Goal: Book appointment/travel/reservation

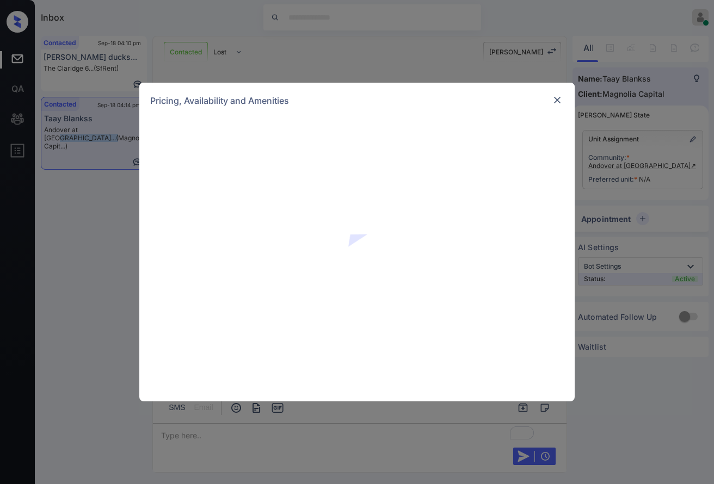
scroll to position [529, 0]
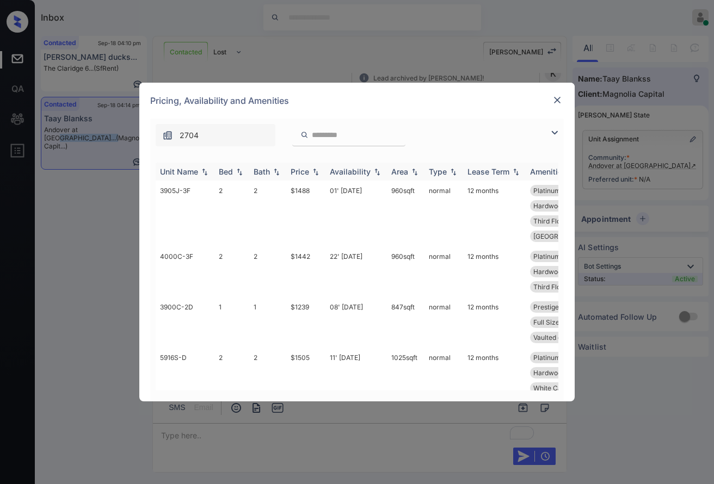
click at [316, 170] on img at bounding box center [315, 172] width 11 height 8
click at [312, 189] on td "$984" at bounding box center [305, 214] width 39 height 66
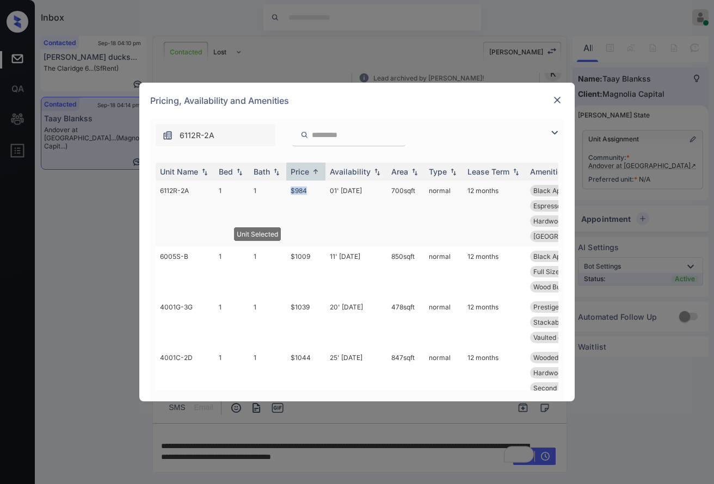
drag, startPoint x: 283, startPoint y: 190, endPoint x: 318, endPoint y: 192, distance: 35.4
click at [318, 192] on tr "6112R-2A 1 1 $984 01' Nov 25 700 sqft normal 12 months Black Appliance... Entry…" at bounding box center [440, 214] width 569 height 66
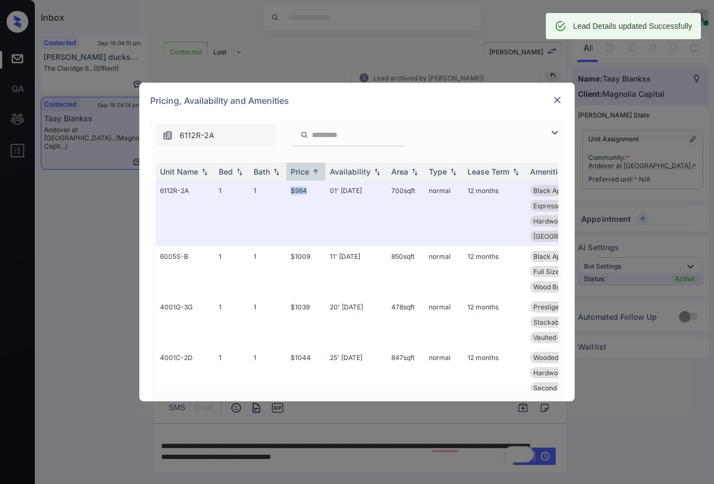
copy tr "$984"
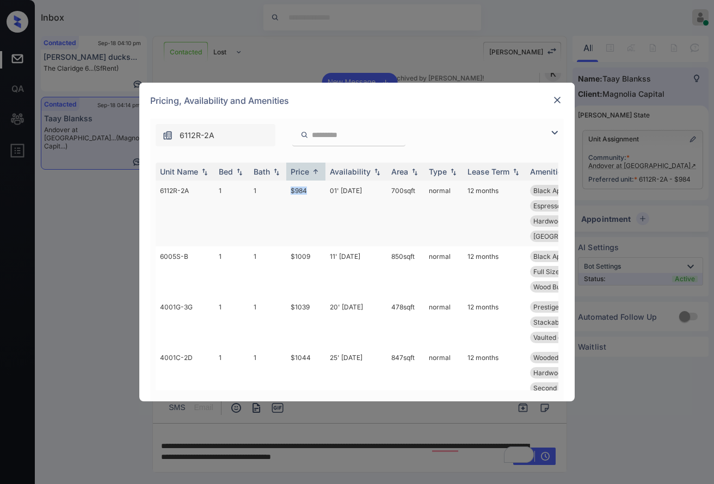
click at [300, 197] on td "$984" at bounding box center [305, 214] width 39 height 66
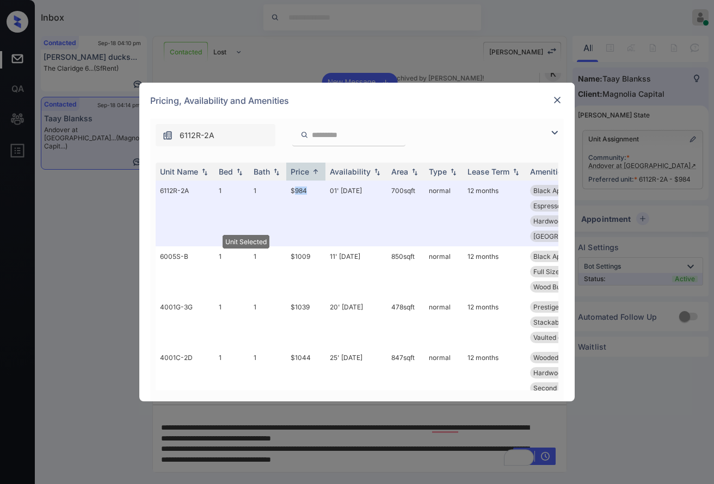
click at [553, 99] on img at bounding box center [557, 100] width 11 height 11
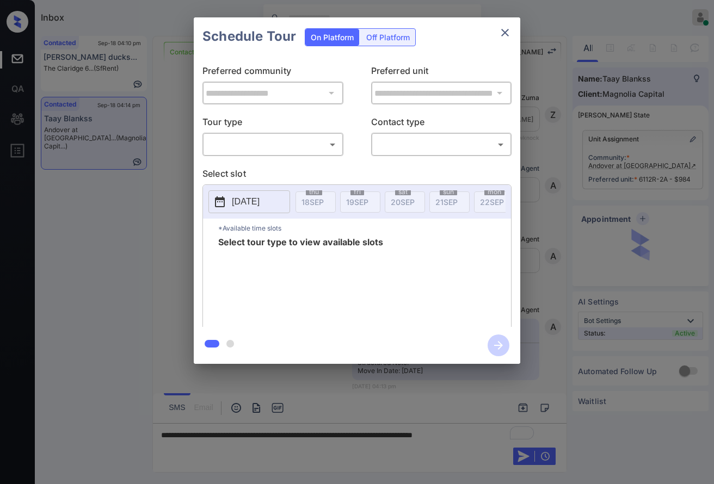
scroll to position [310, 0]
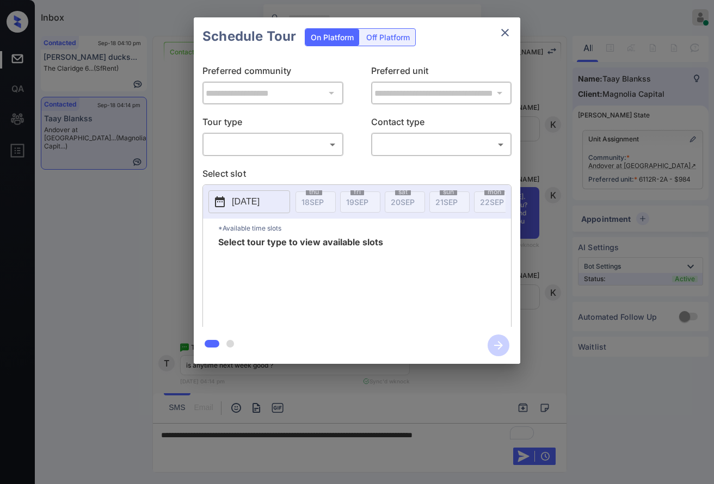
click at [320, 140] on body "Inbox [PERSON_NAME] Online Set yourself offline Set yourself on break Profile S…" at bounding box center [357, 242] width 714 height 484
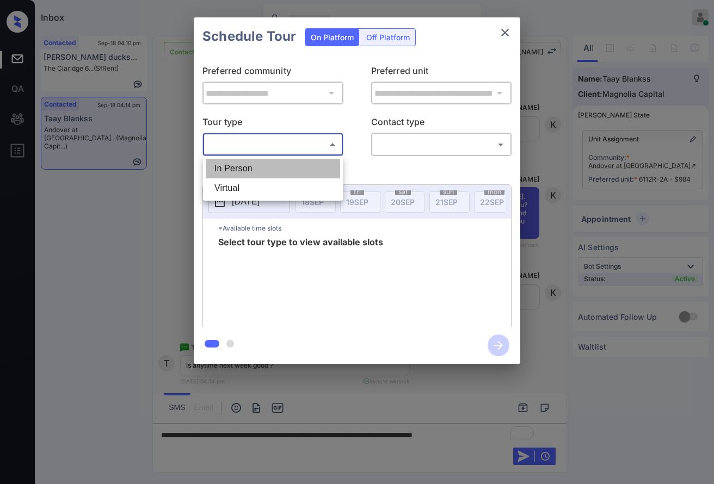
click at [317, 172] on li "In Person" at bounding box center [273, 169] width 134 height 20
type input "********"
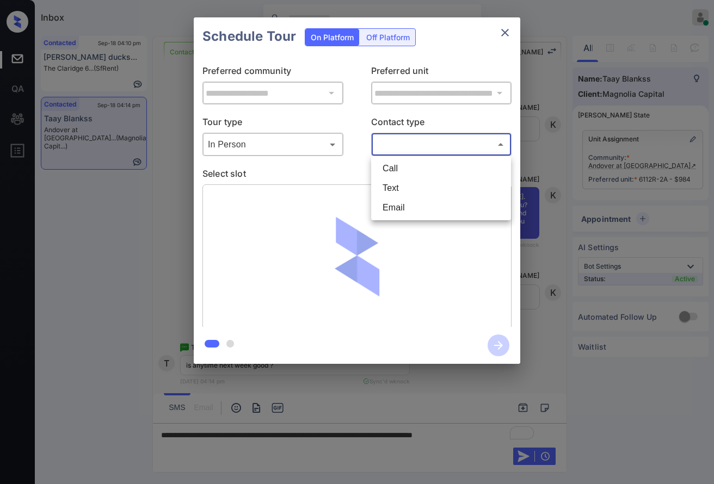
click at [413, 146] on body "Inbox Caroline Dacanay Online Set yourself offline Set yourself on break Profil…" at bounding box center [357, 242] width 714 height 484
click at [407, 193] on li "Text" at bounding box center [441, 189] width 134 height 20
type input "****"
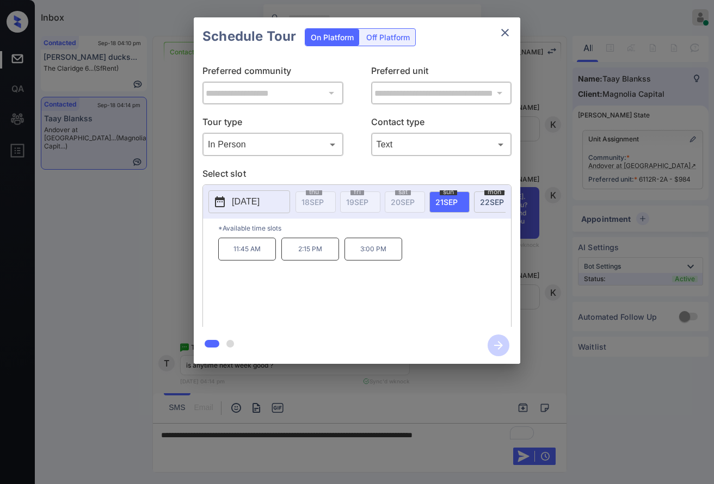
click at [260, 197] on p "2025-09-21" at bounding box center [246, 201] width 28 height 13
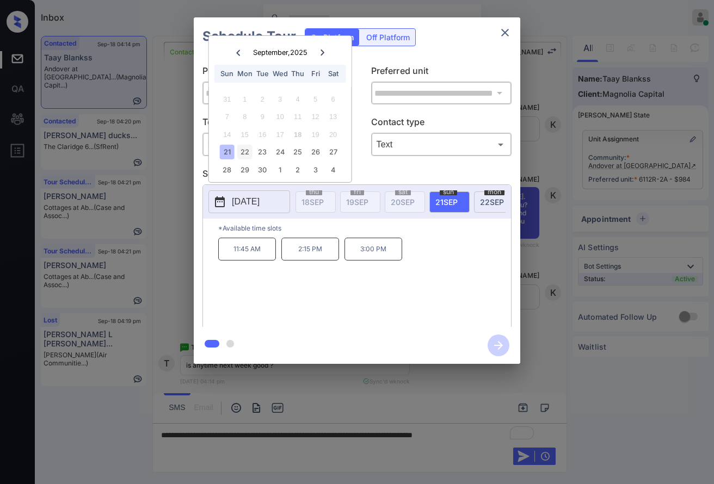
click at [249, 154] on div "22" at bounding box center [244, 152] width 15 height 15
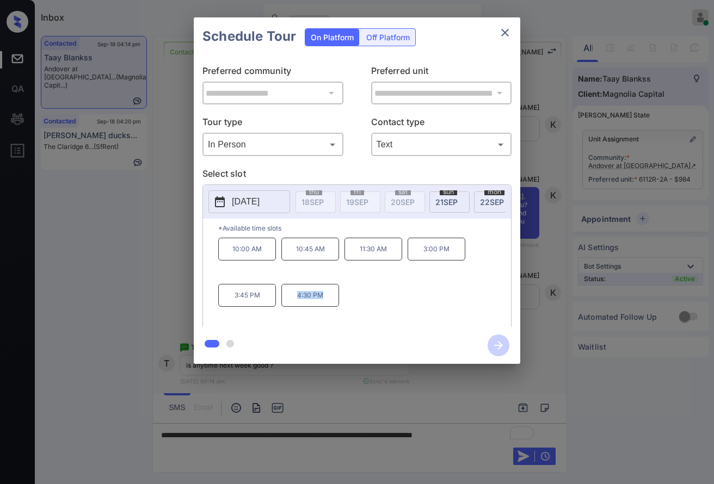
drag, startPoint x: 331, startPoint y: 303, endPoint x: 288, endPoint y: 303, distance: 42.5
click at [288, 303] on p "4:30 PM" at bounding box center [310, 295] width 58 height 23
copy p "4:30 PM"
click at [403, 434] on div at bounding box center [357, 242] width 714 height 484
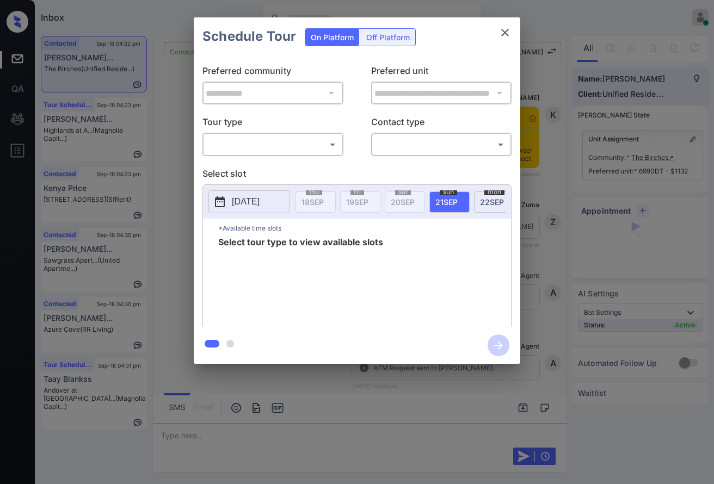
scroll to position [981, 0]
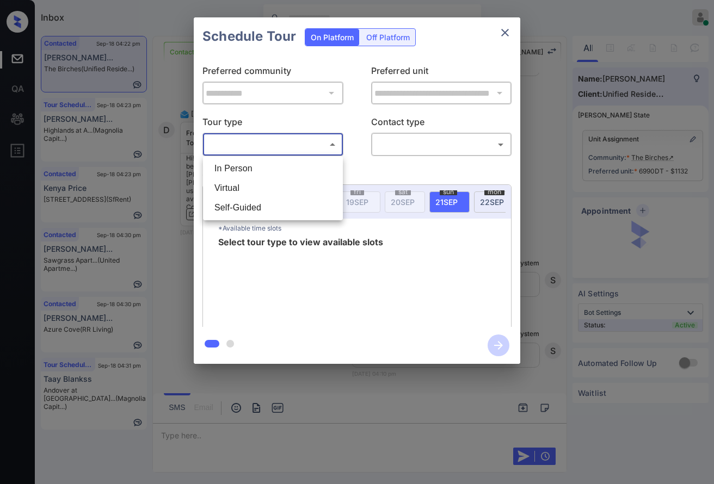
click at [304, 137] on body "Inbox Caroline Dacanay Online Set yourself offline Set yourself on break Profil…" at bounding box center [357, 242] width 714 height 484
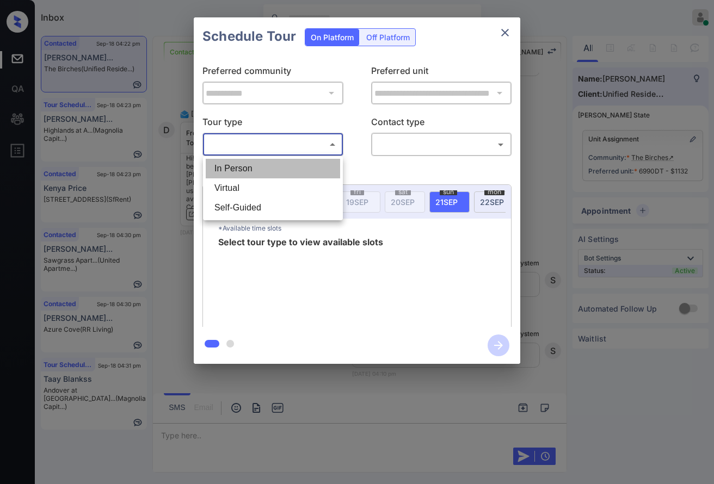
click at [307, 168] on li "In Person" at bounding box center [273, 169] width 134 height 20
type input "********"
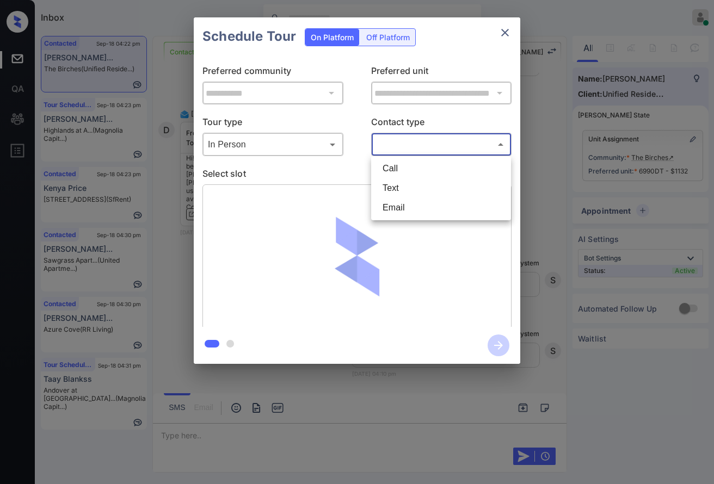
click at [406, 143] on body "Inbox Caroline Dacanay Online Set yourself offline Set yourself on break Profil…" at bounding box center [357, 242] width 714 height 484
click at [409, 189] on li "Text" at bounding box center [441, 189] width 134 height 20
type input "****"
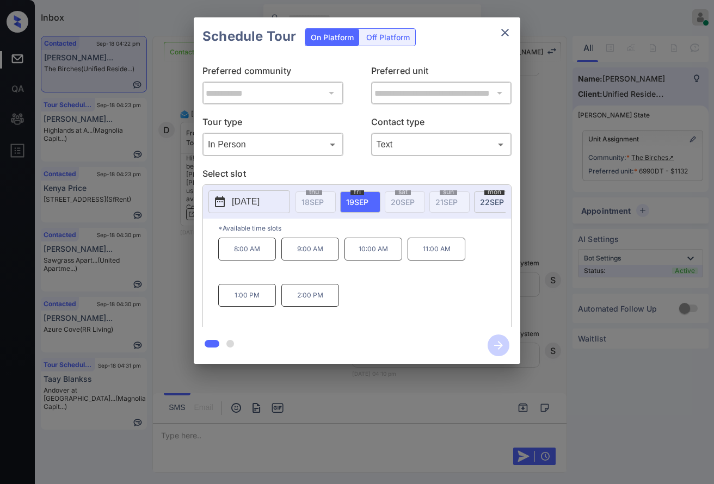
click at [260, 199] on p "[DATE]" at bounding box center [246, 201] width 28 height 13
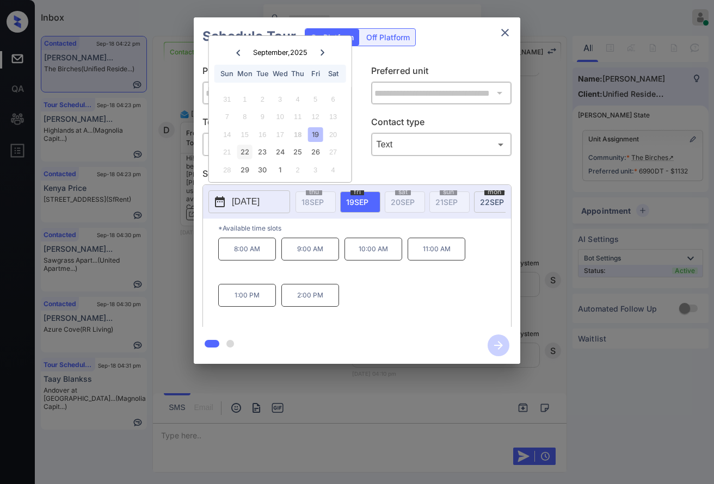
click at [248, 150] on div "22" at bounding box center [244, 152] width 15 height 15
click at [181, 196] on div "**********" at bounding box center [357, 191] width 714 height 382
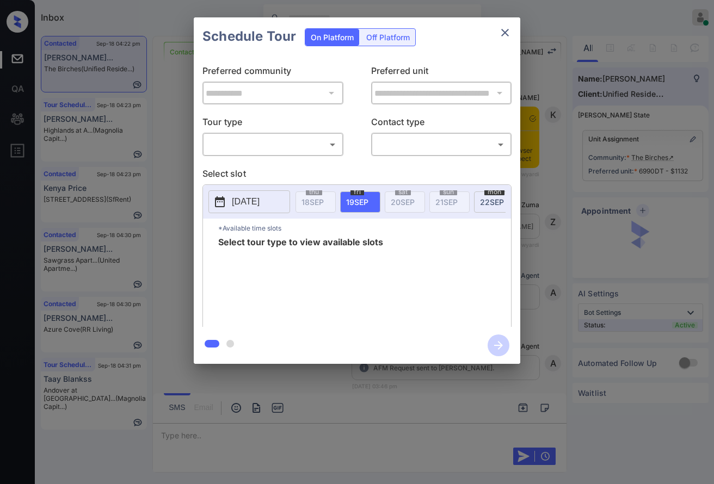
click at [256, 135] on body "Inbox [PERSON_NAME] Online Set yourself offline Set yourself on break Profile S…" at bounding box center [357, 242] width 714 height 484
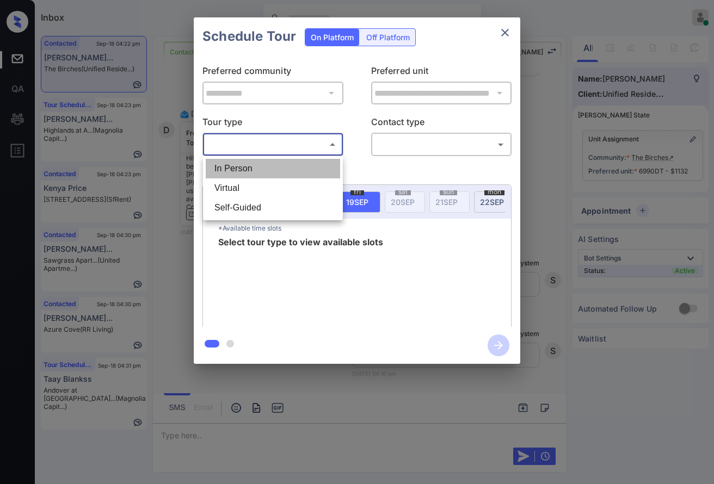
click at [266, 169] on li "In Person" at bounding box center [273, 169] width 134 height 20
type input "********"
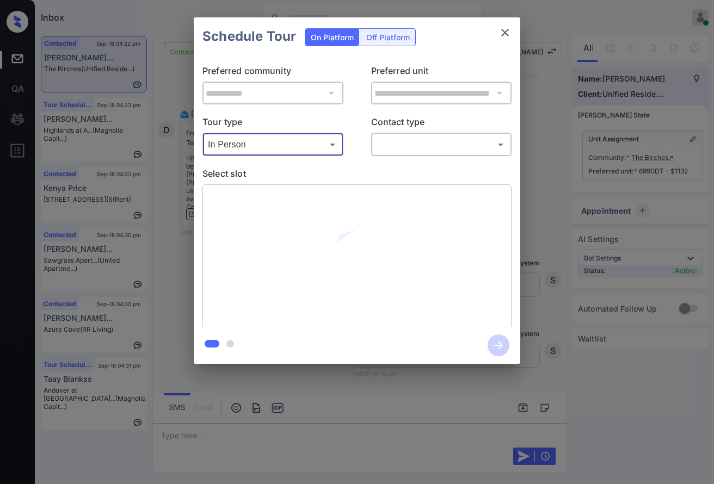
click at [420, 151] on body "Inbox Caroline Dacanay Online Set yourself offline Set yourself on break Profil…" at bounding box center [357, 242] width 714 height 484
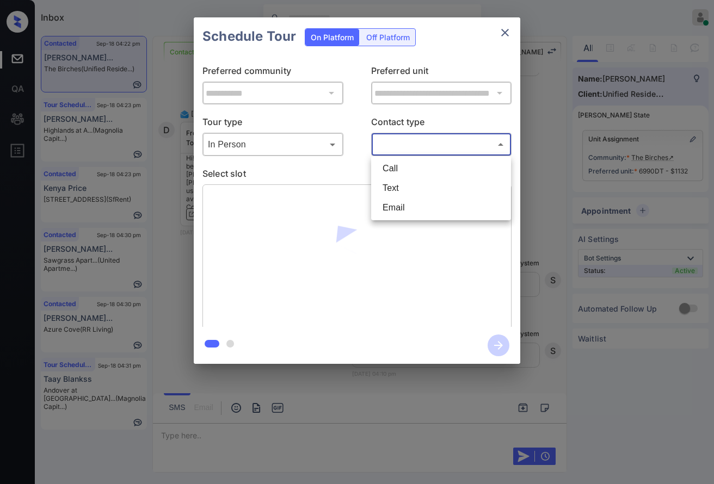
click at [414, 187] on li "Text" at bounding box center [441, 189] width 134 height 20
type input "****"
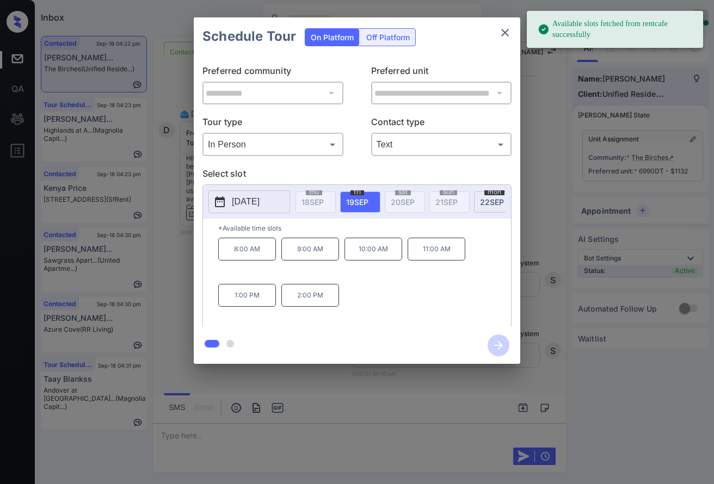
click at [280, 200] on button "2025-09-19" at bounding box center [249, 202] width 82 height 23
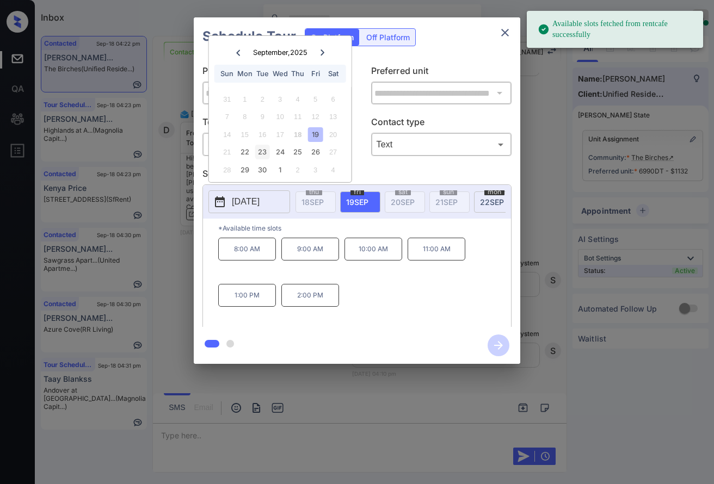
click at [257, 150] on div "23" at bounding box center [262, 152] width 15 height 15
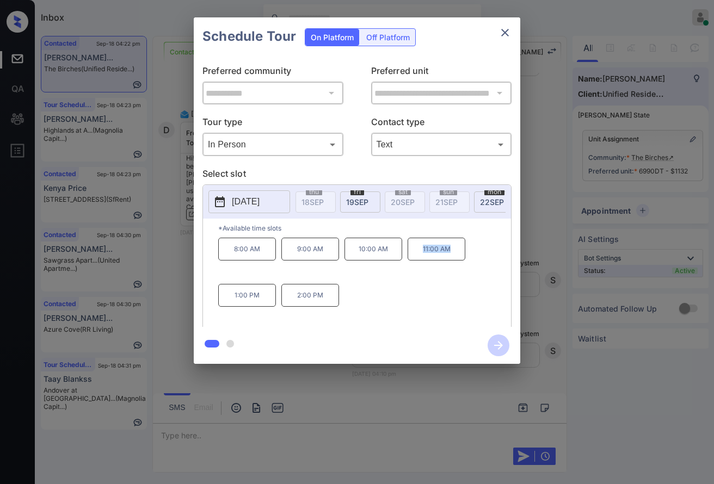
drag, startPoint x: 440, startPoint y: 259, endPoint x: 407, endPoint y: 259, distance: 33.8
click at [408, 259] on p "11:00 AM" at bounding box center [437, 249] width 58 height 23
copy p "11:00 AM"
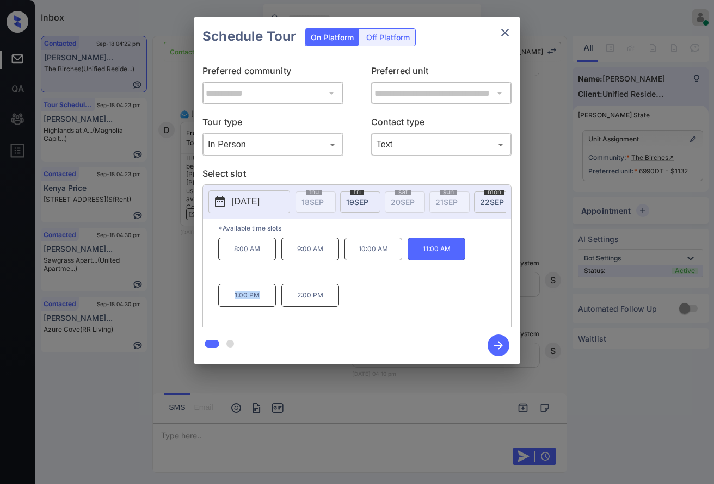
drag, startPoint x: 230, startPoint y: 306, endPoint x: 261, endPoint y: 303, distance: 31.7
click at [261, 303] on p "1:00 PM" at bounding box center [247, 295] width 58 height 23
copy p "1:00 PM"
drag, startPoint x: 292, startPoint y: 306, endPoint x: 322, endPoint y: 302, distance: 30.3
click at [338, 302] on p "2:00 PM" at bounding box center [310, 295] width 58 height 23
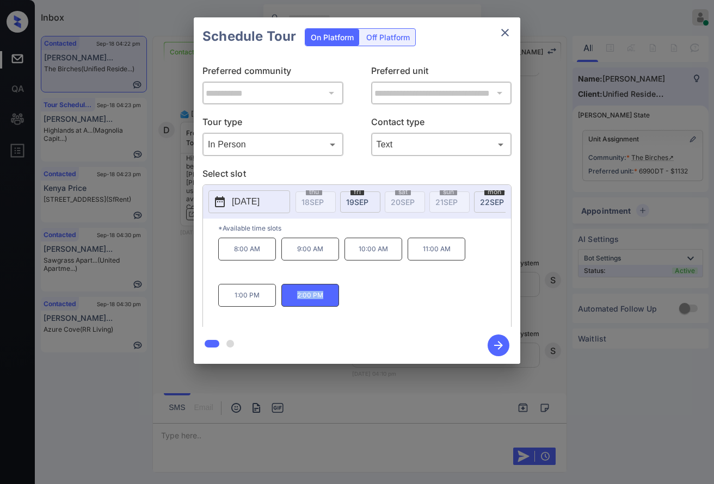
copy p "2:00 PM"
click at [295, 305] on p "2:00 PM" at bounding box center [310, 295] width 58 height 23
drag, startPoint x: 295, startPoint y: 305, endPoint x: 330, endPoint y: 303, distance: 35.4
click at [330, 303] on p "2:00 PM" at bounding box center [310, 295] width 58 height 23
click at [557, 210] on div "**********" at bounding box center [357, 191] width 714 height 382
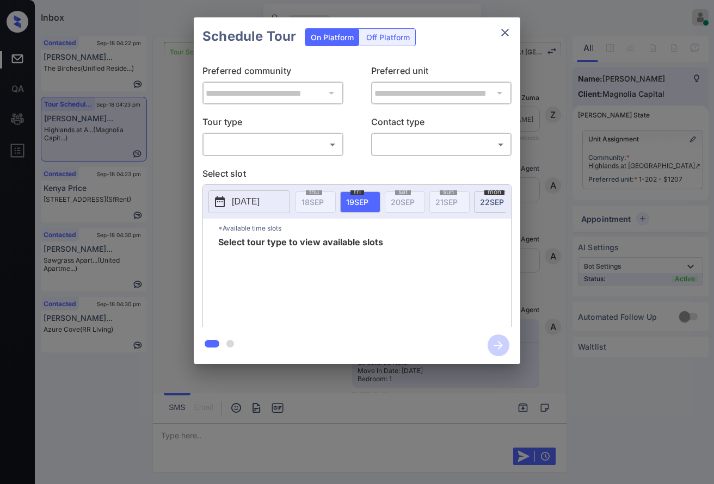
scroll to position [447, 0]
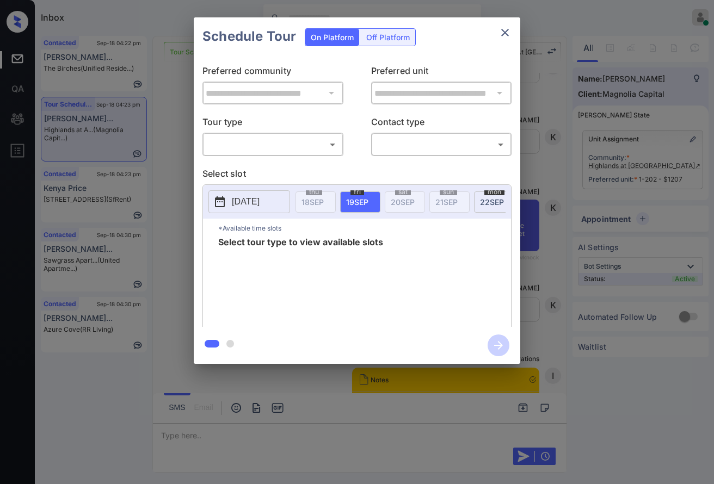
click at [277, 144] on body "Inbox [PERSON_NAME] Online Set yourself offline Set yourself on break Profile S…" at bounding box center [357, 242] width 714 height 484
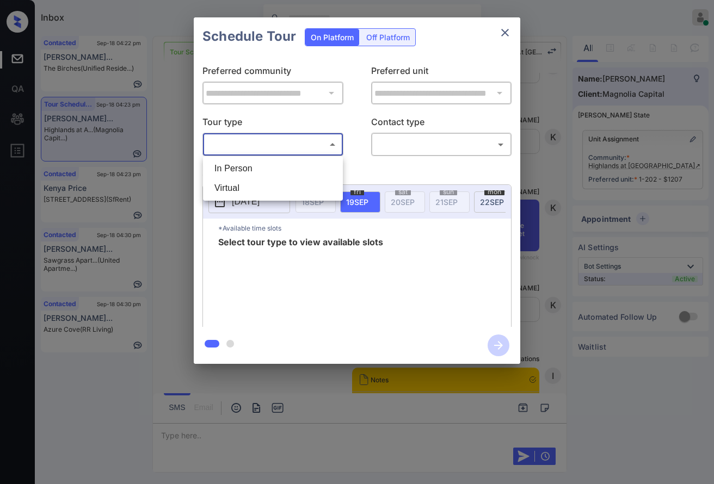
click at [287, 159] on li "In Person" at bounding box center [273, 169] width 134 height 20
type input "********"
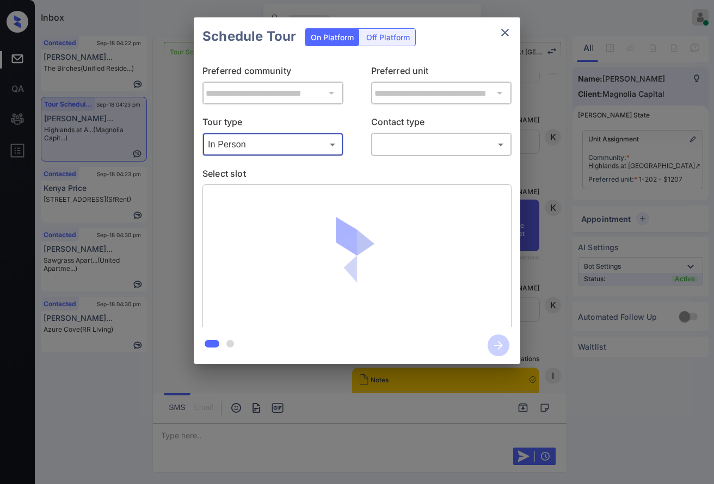
click at [449, 150] on body "Inbox [PERSON_NAME] Online Set yourself offline Set yourself on break Profile S…" at bounding box center [357, 242] width 714 height 484
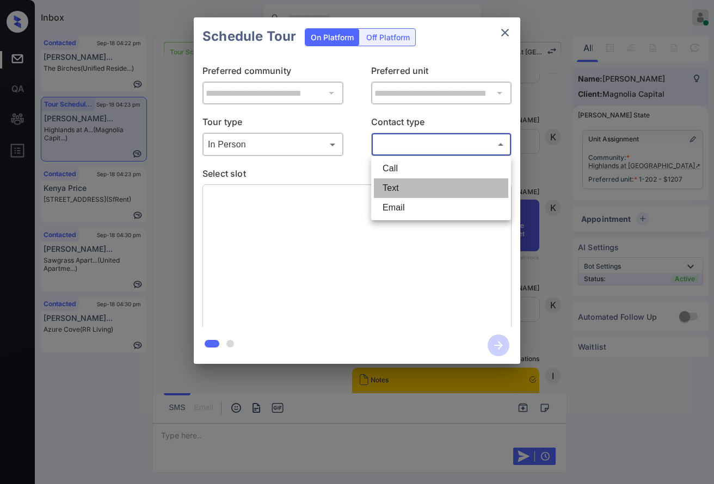
click at [450, 180] on li "Text" at bounding box center [441, 189] width 134 height 20
type input "****"
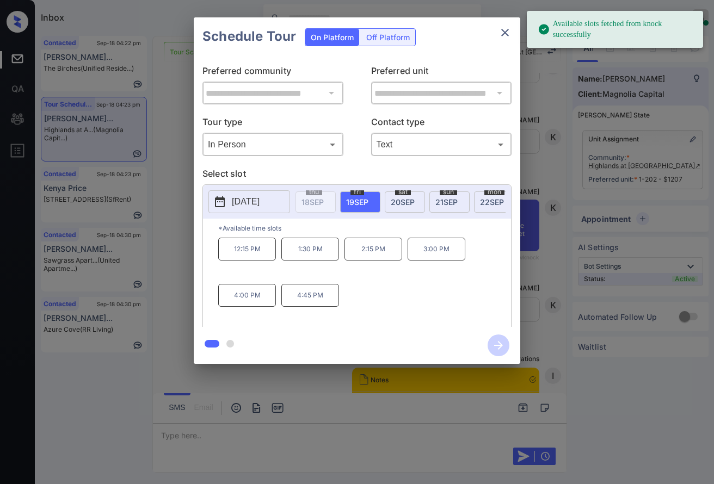
click at [257, 207] on p "[DATE]" at bounding box center [246, 201] width 28 height 13
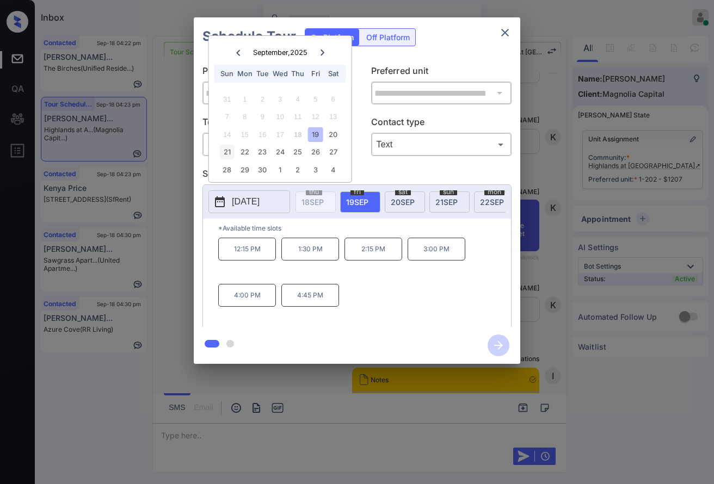
click at [226, 157] on div "21" at bounding box center [227, 152] width 15 height 15
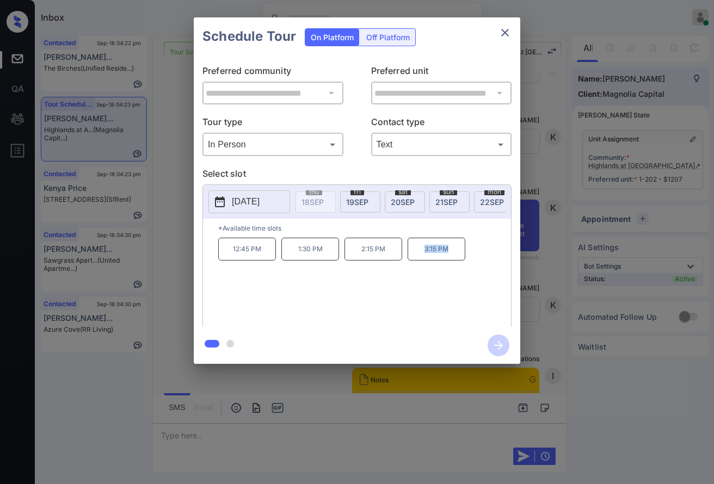
drag, startPoint x: 460, startPoint y: 253, endPoint x: 413, endPoint y: 254, distance: 47.9
click at [413, 254] on p "3:15 PM" at bounding box center [437, 249] width 58 height 23
copy p "3:15 PM"
click at [563, 218] on div "**********" at bounding box center [357, 191] width 714 height 382
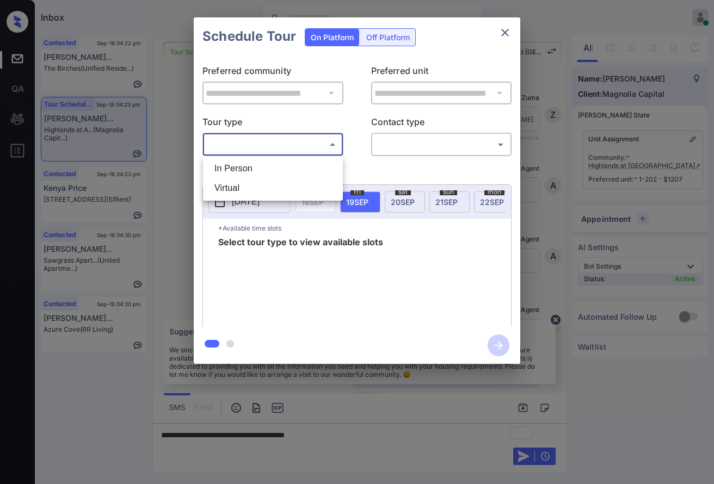
scroll to position [955, 0]
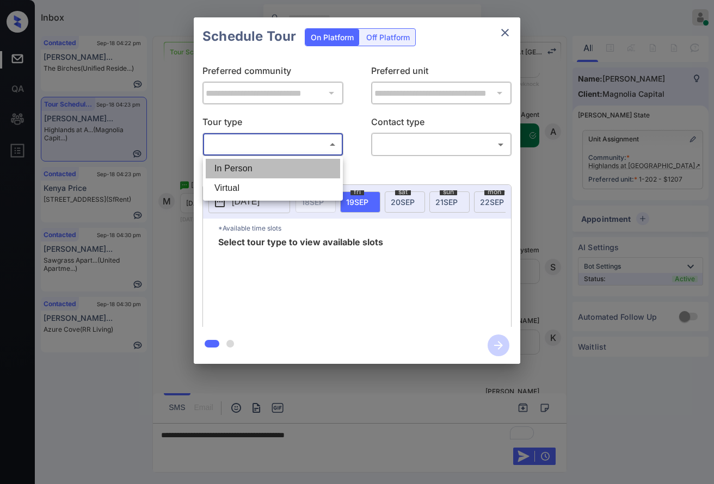
click at [262, 175] on li "In Person" at bounding box center [273, 169] width 134 height 20
type input "********"
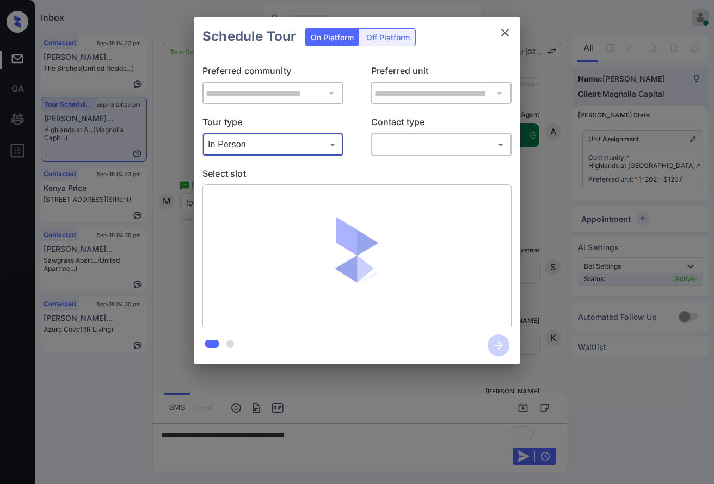
click at [414, 145] on body "Inbox [PERSON_NAME] Online Set yourself offline Set yourself on break Profile S…" at bounding box center [357, 242] width 714 height 484
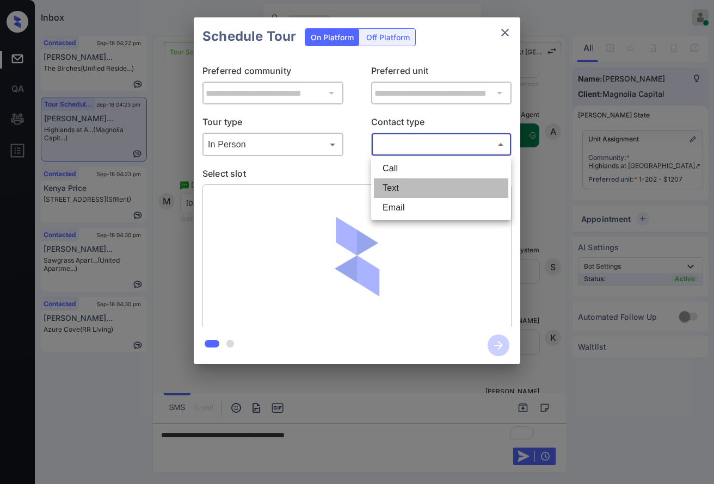
click at [408, 185] on li "Text" at bounding box center [441, 189] width 134 height 20
type input "****"
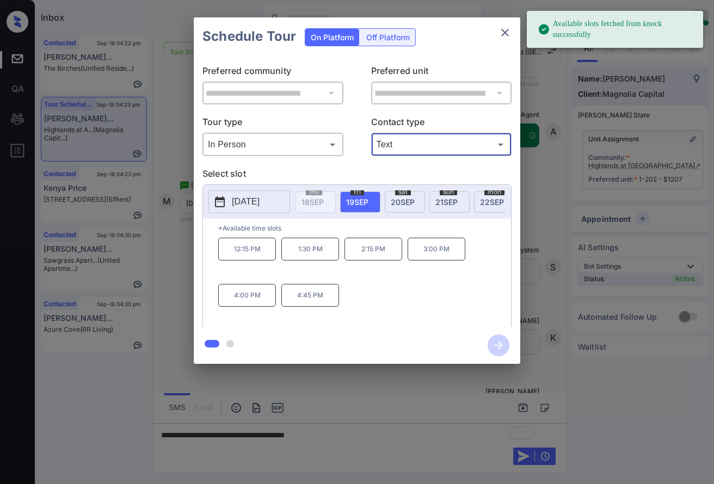
click at [247, 206] on p "[DATE]" at bounding box center [246, 201] width 28 height 13
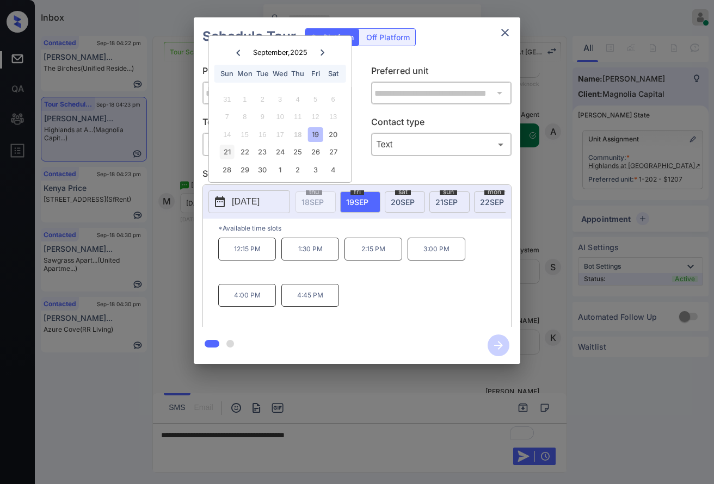
click at [228, 152] on div "21" at bounding box center [227, 152] width 15 height 15
click at [386, 435] on div at bounding box center [357, 242] width 714 height 484
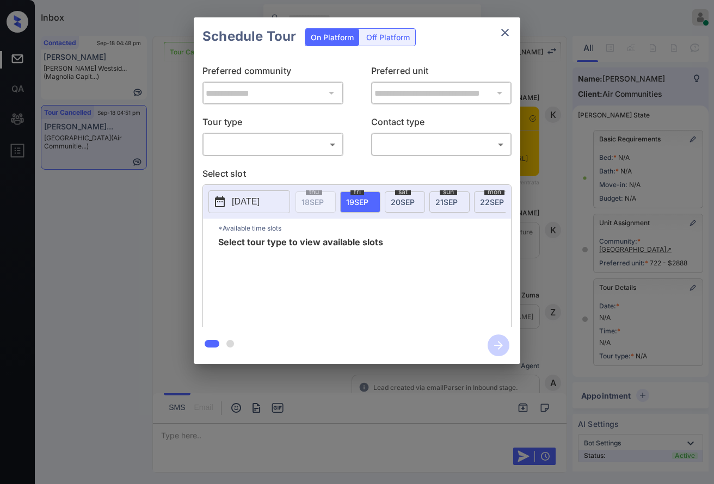
scroll to position [65, 0]
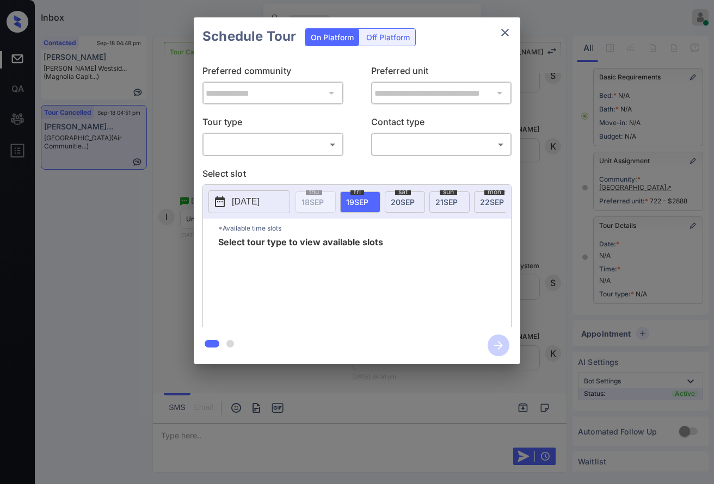
click at [257, 132] on p "Tour type" at bounding box center [272, 123] width 141 height 17
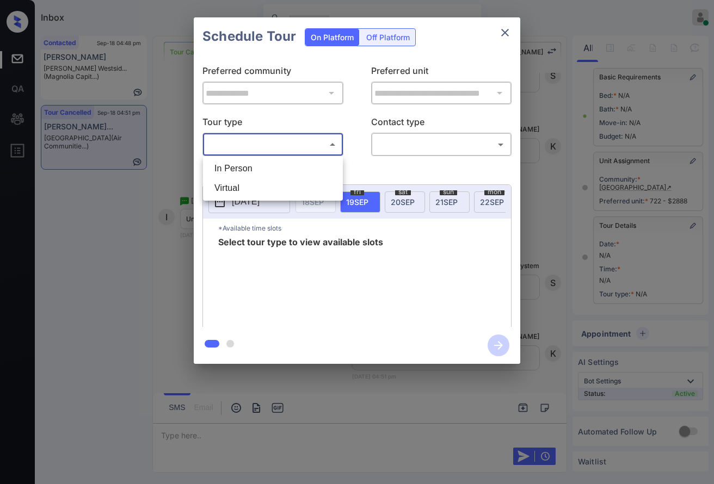
click at [258, 148] on body "Inbox [PERSON_NAME] Online Set yourself offline Set yourself on break Profile S…" at bounding box center [357, 242] width 714 height 484
click at [257, 167] on li "In Person" at bounding box center [273, 169] width 134 height 20
type input "********"
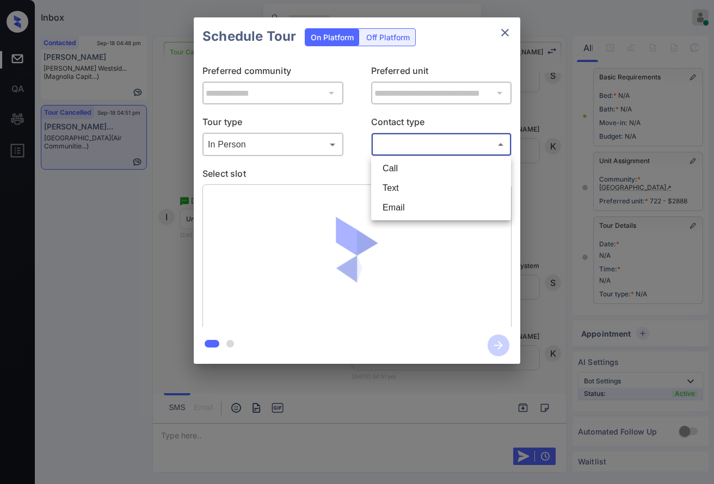
click at [411, 142] on body "Inbox [PERSON_NAME] Online Set yourself offline Set yourself on break Profile S…" at bounding box center [357, 242] width 714 height 484
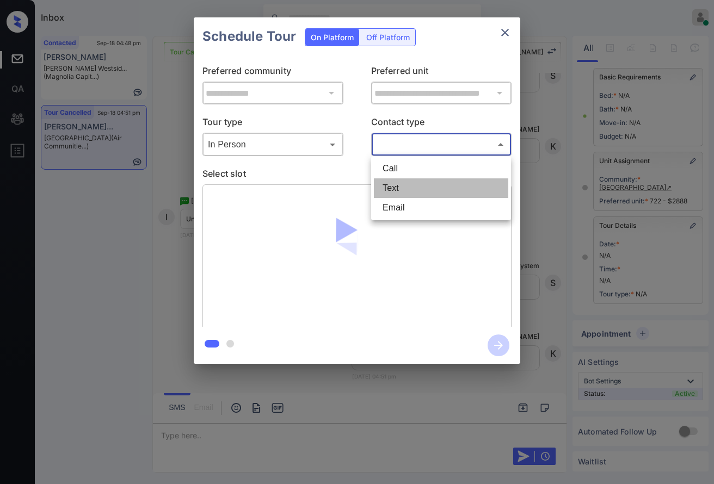
drag, startPoint x: 414, startPoint y: 185, endPoint x: 65, endPoint y: 247, distance: 353.9
click at [413, 185] on li "Text" at bounding box center [441, 189] width 134 height 20
type input "****"
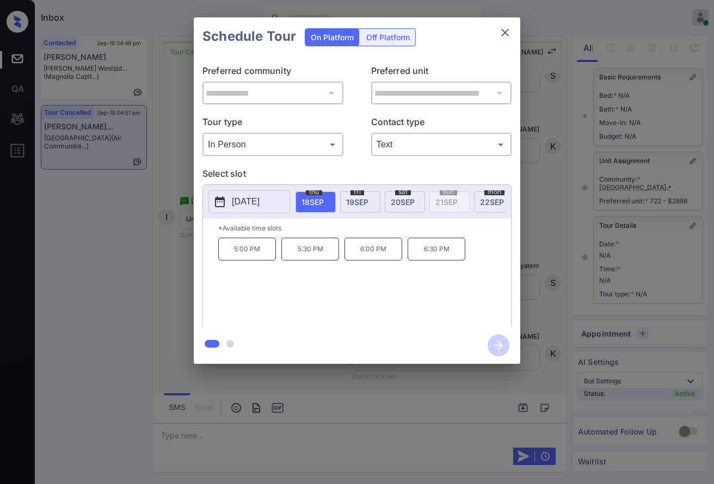
click at [355, 198] on span "[DATE]" at bounding box center [357, 202] width 22 height 9
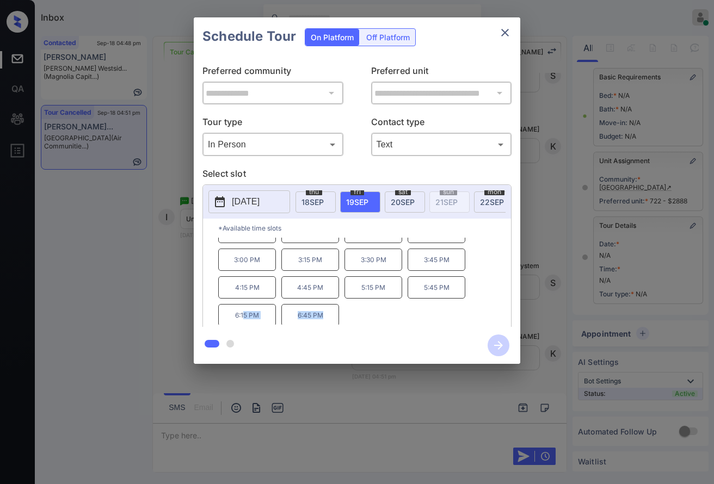
scroll to position [101, 0]
drag, startPoint x: 327, startPoint y: 322, endPoint x: 421, endPoint y: 297, distance: 97.4
click at [421, 297] on div "10:00 AM 10:45 AM 11:15 AM 11:45 AM 12:00 PM 12:15 PM 12:30 PM 12:45 PM 1:00 PM…" at bounding box center [364, 281] width 293 height 87
copy div "5:45 PM 6:15 PM 6:45 PM"
click at [351, 411] on div at bounding box center [357, 242] width 714 height 484
